Goal: Transaction & Acquisition: Purchase product/service

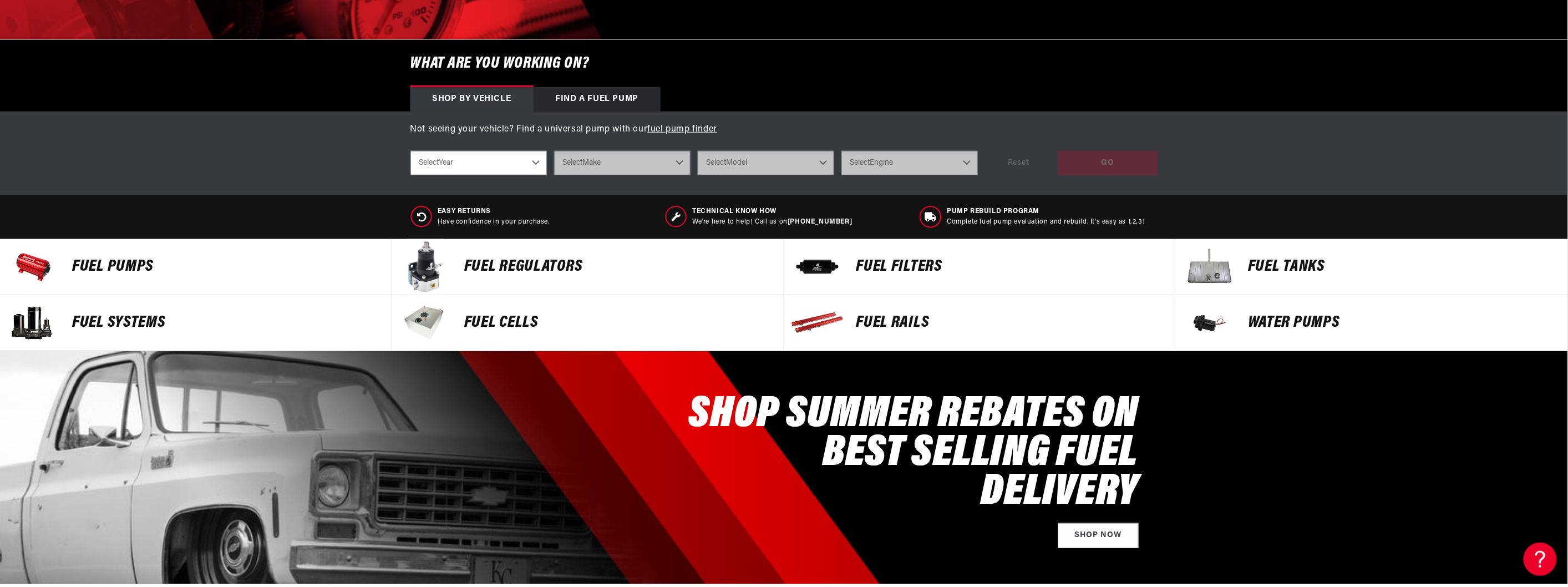
click at [242, 269] on p "Fuel Pumps" at bounding box center [226, 267] width 309 height 16
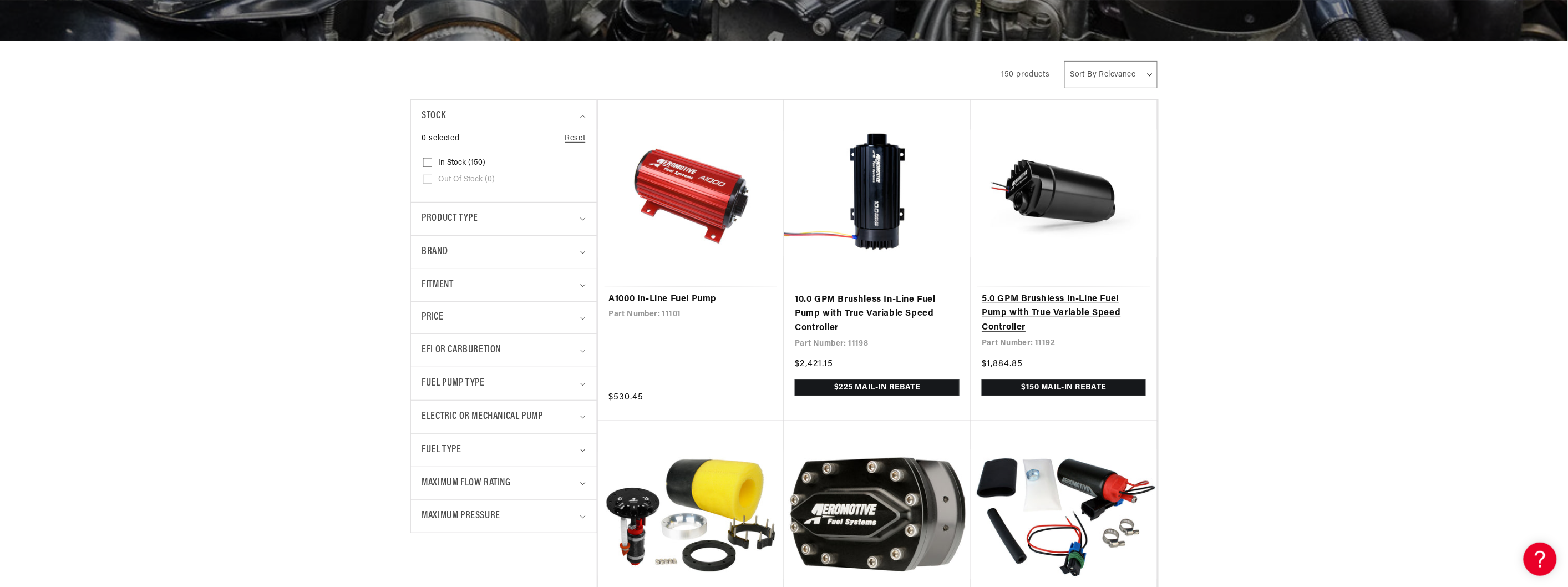
click at [1073, 292] on link "5.0 GPM Brushless In-Line Fuel Pump with True Variable Speed Controller" at bounding box center [1064, 314] width 164 height 43
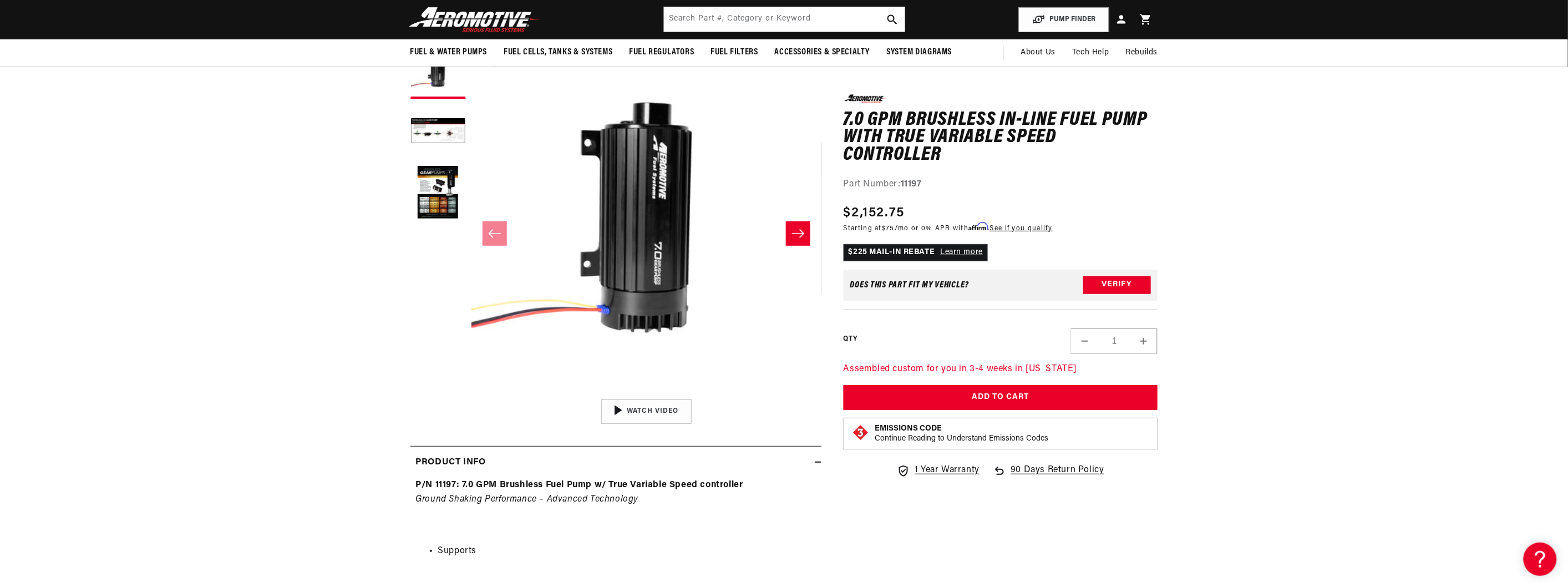
scroll to position [62, 0]
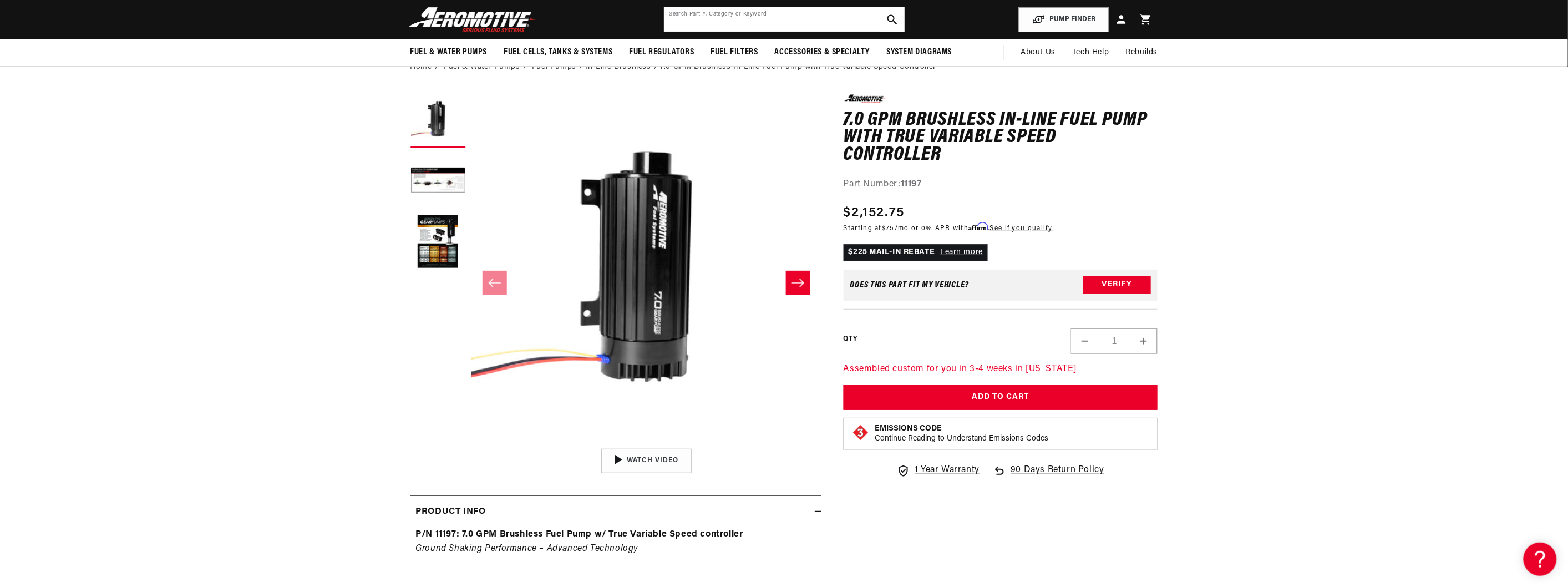
click at [715, 24] on input "text" at bounding box center [784, 19] width 240 height 24
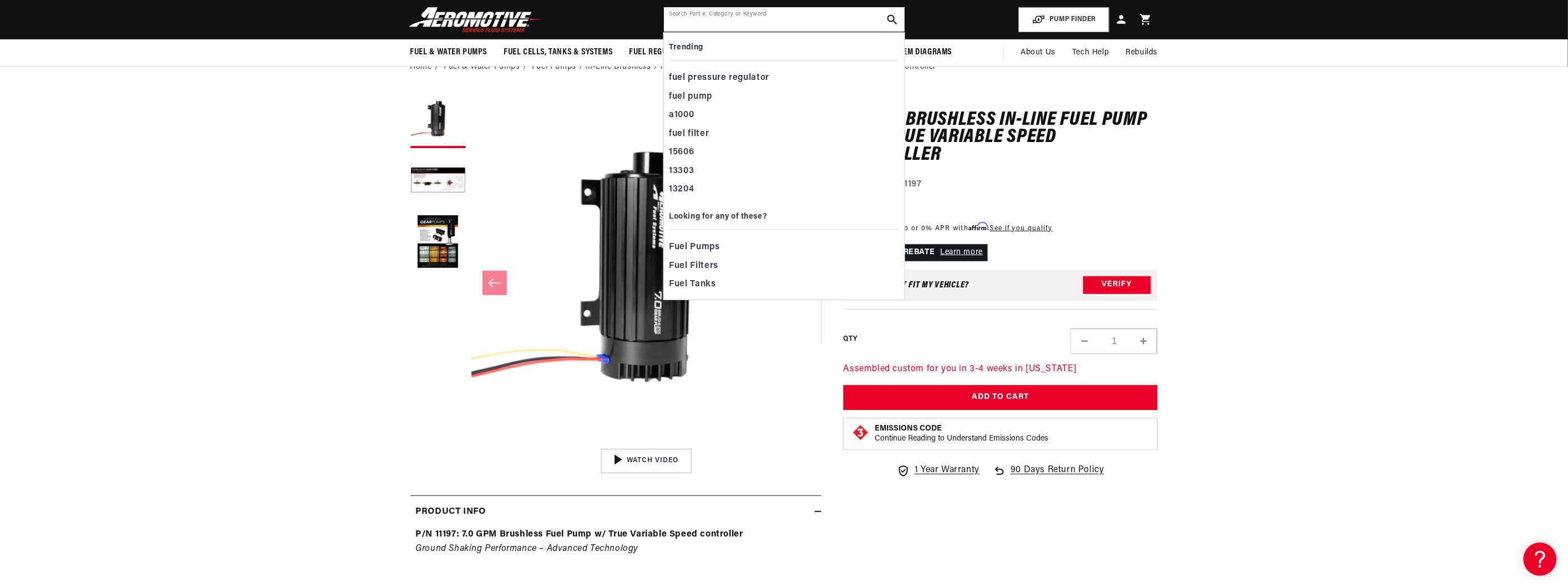
scroll to position [0, 2110]
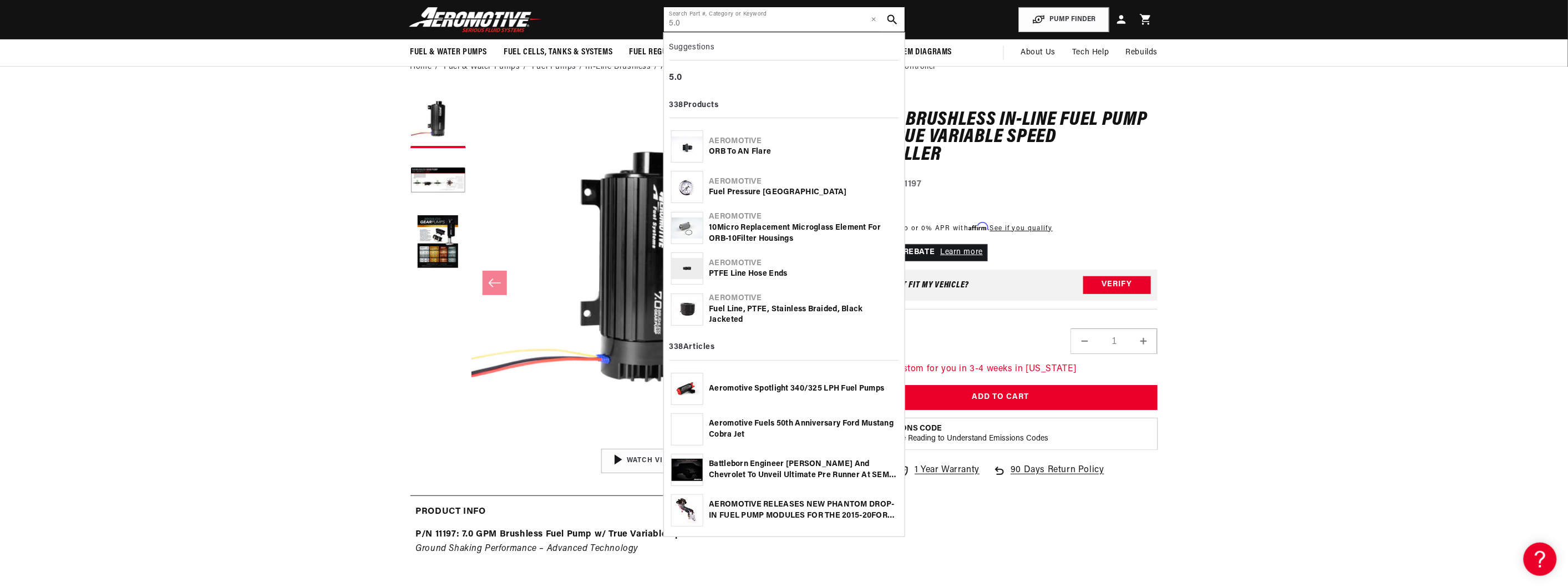
type input "5.0"
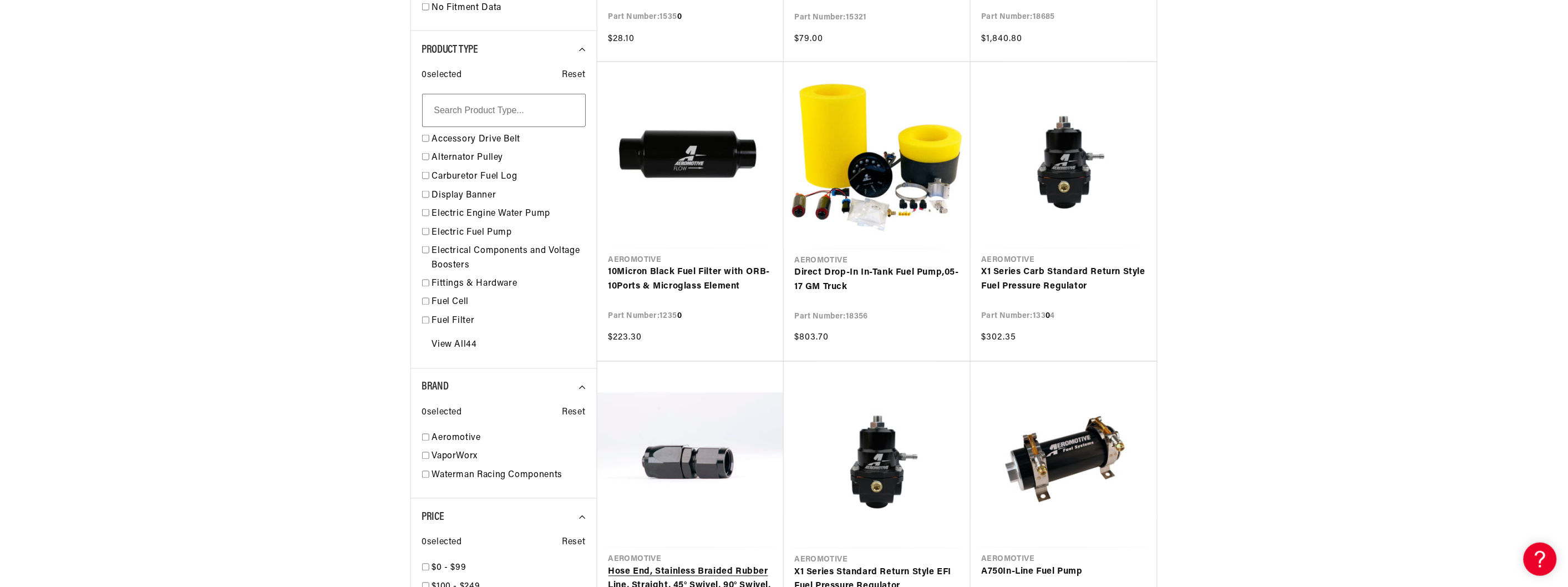
scroll to position [0, 703]
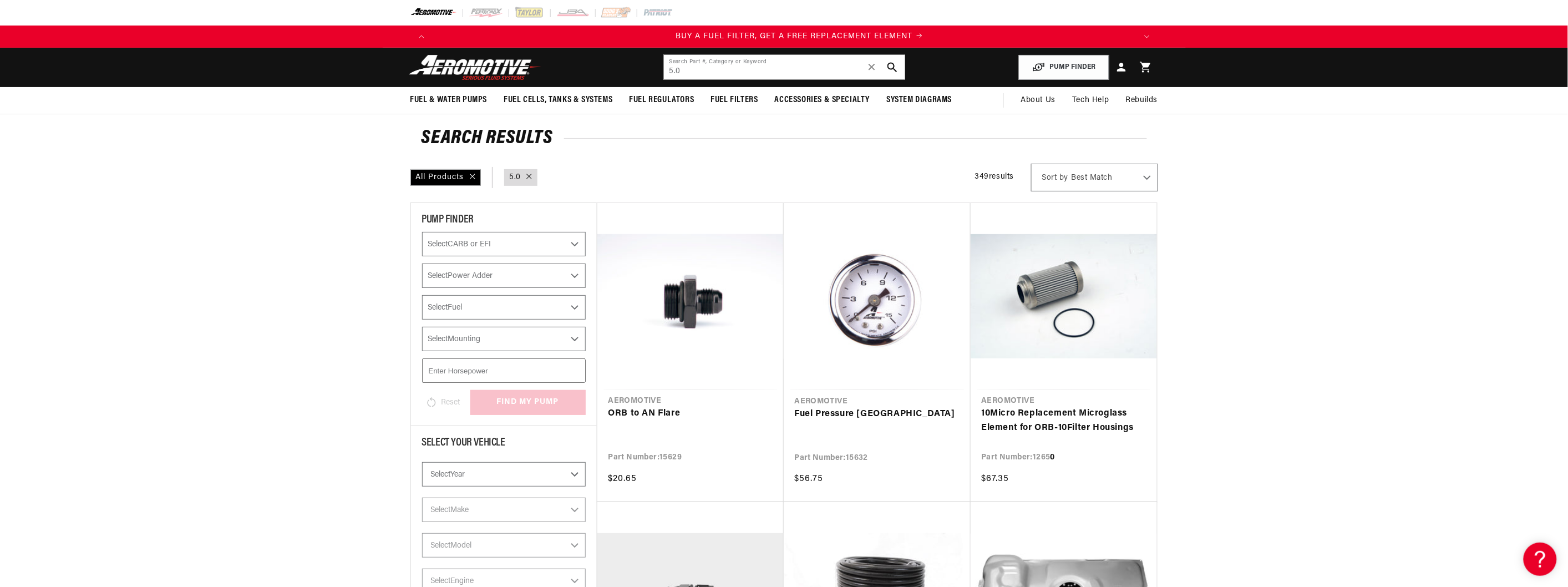
scroll to position [0, 703]
